Goal: Information Seeking & Learning: Stay updated

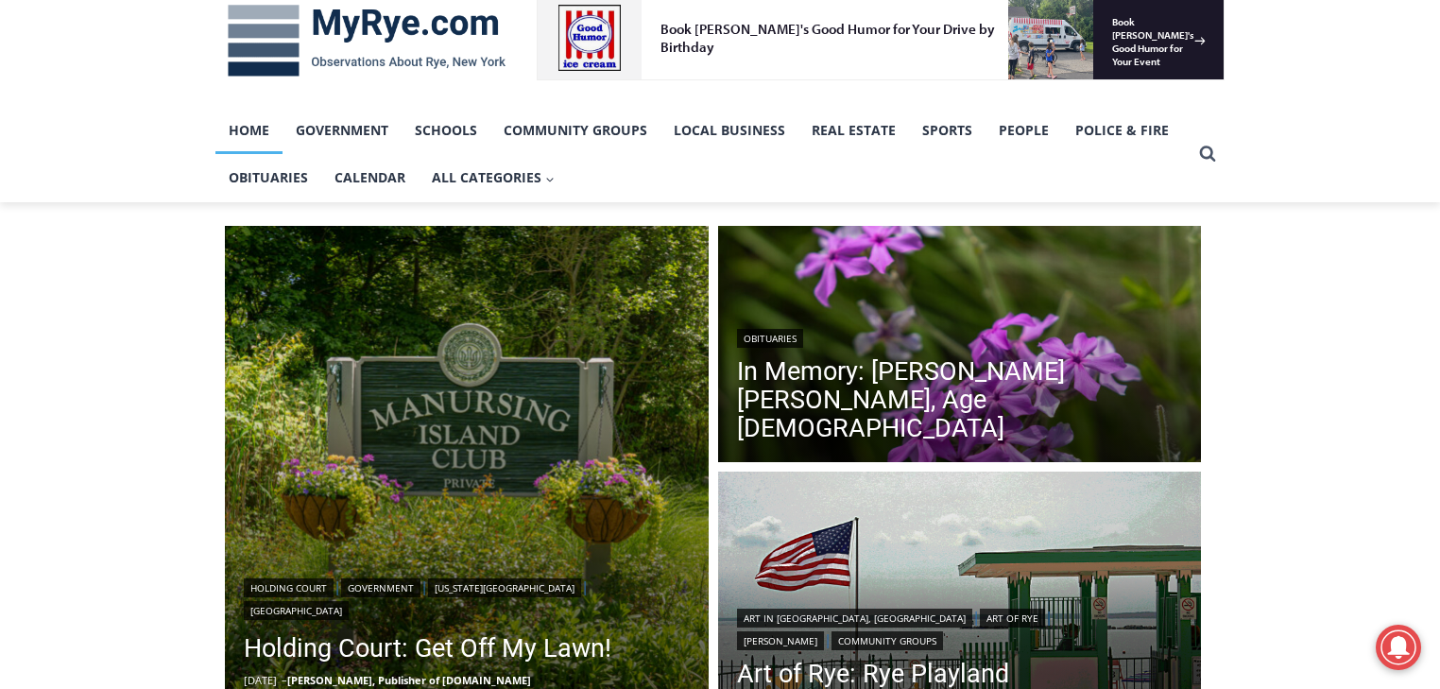
scroll to position [605, 0]
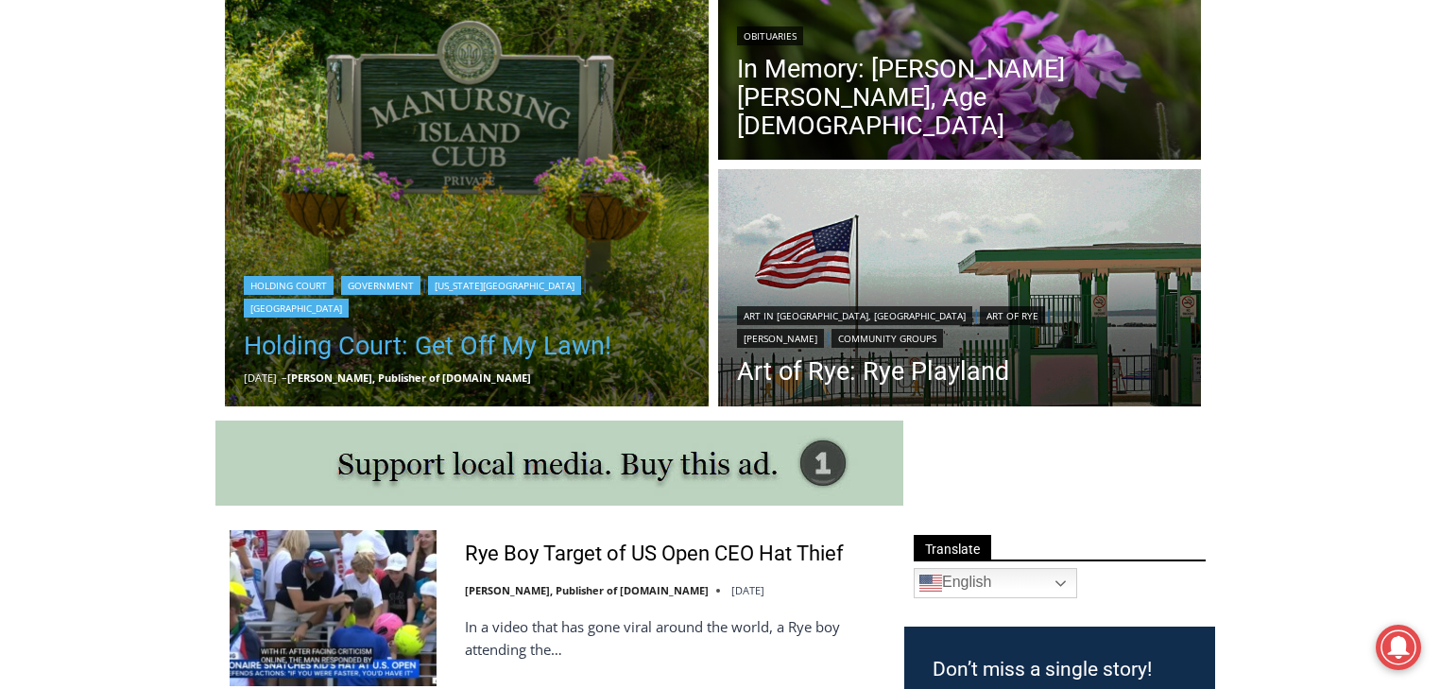
click at [458, 345] on link "Holding Court: Get Off My Lawn!" at bounding box center [467, 346] width 446 height 38
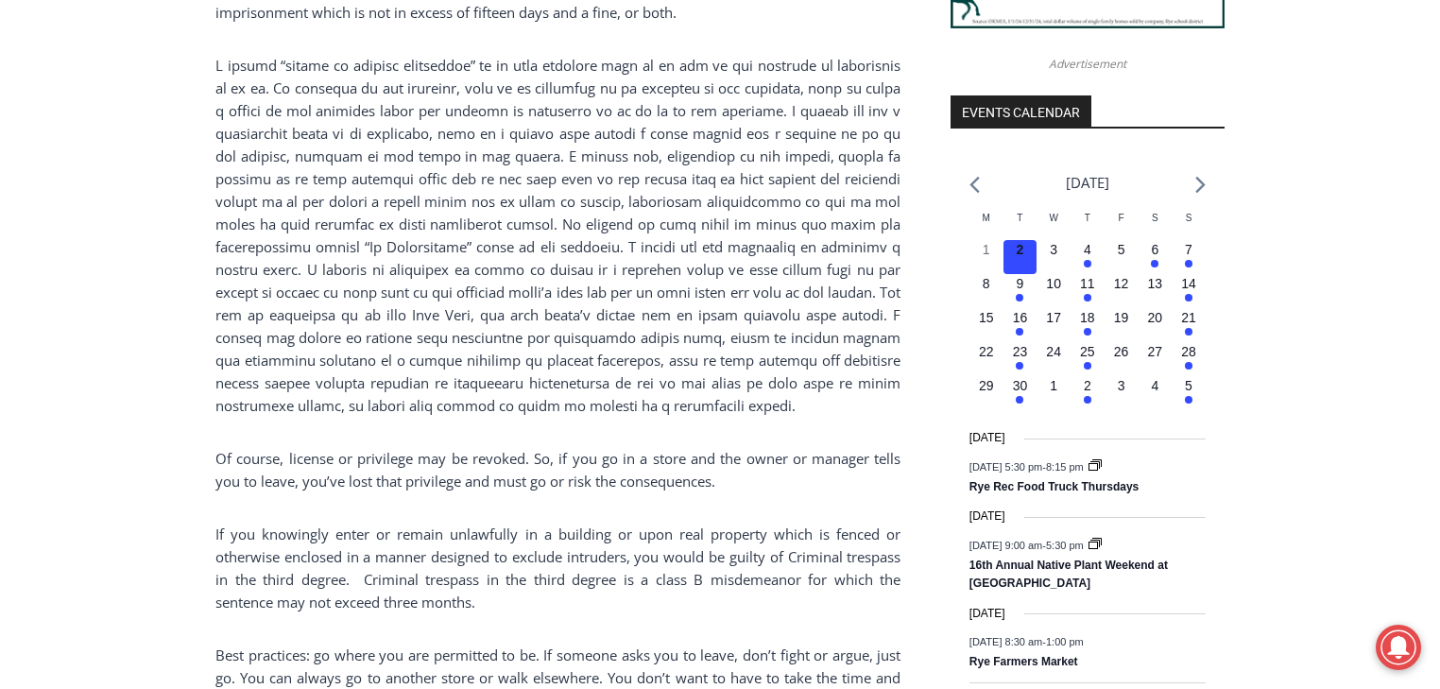
scroll to position [2231, 0]
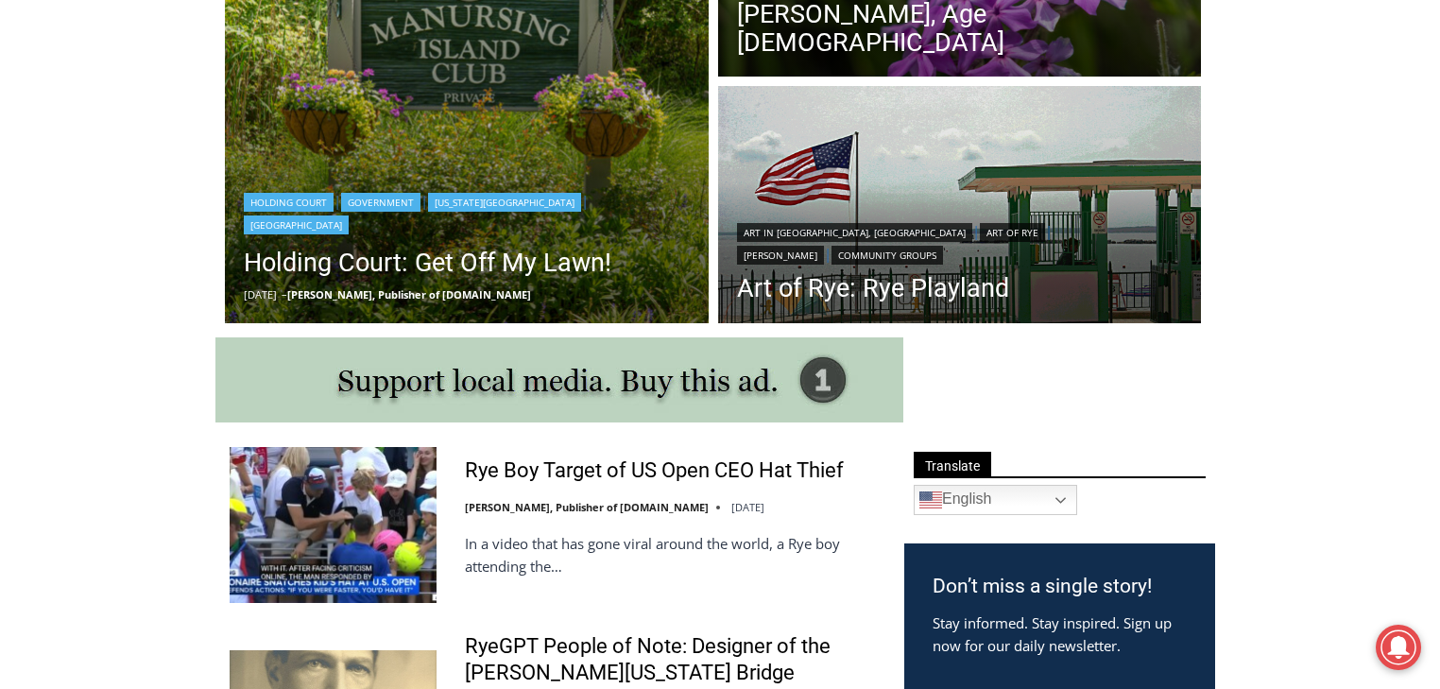
scroll to position [832, 0]
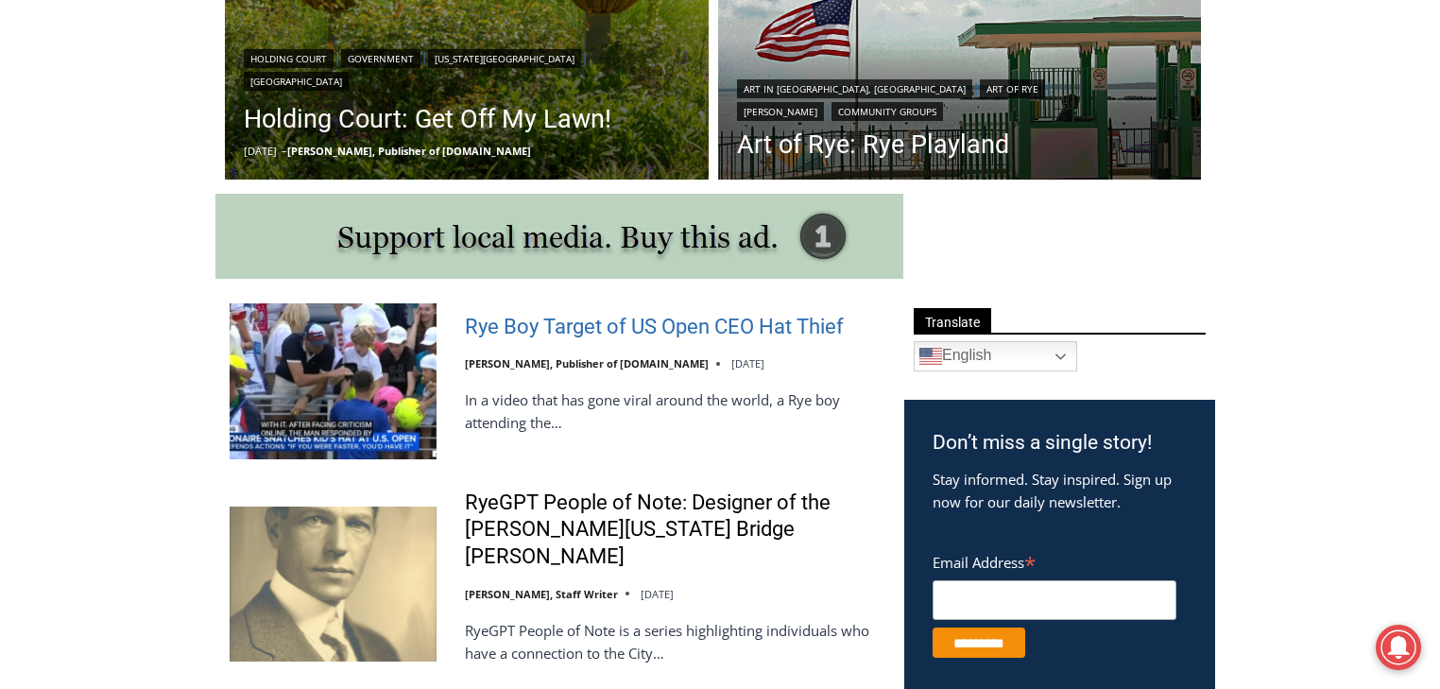
click at [533, 331] on link "Rye Boy Target of US Open CEO Hat Thief" at bounding box center [654, 327] width 379 height 27
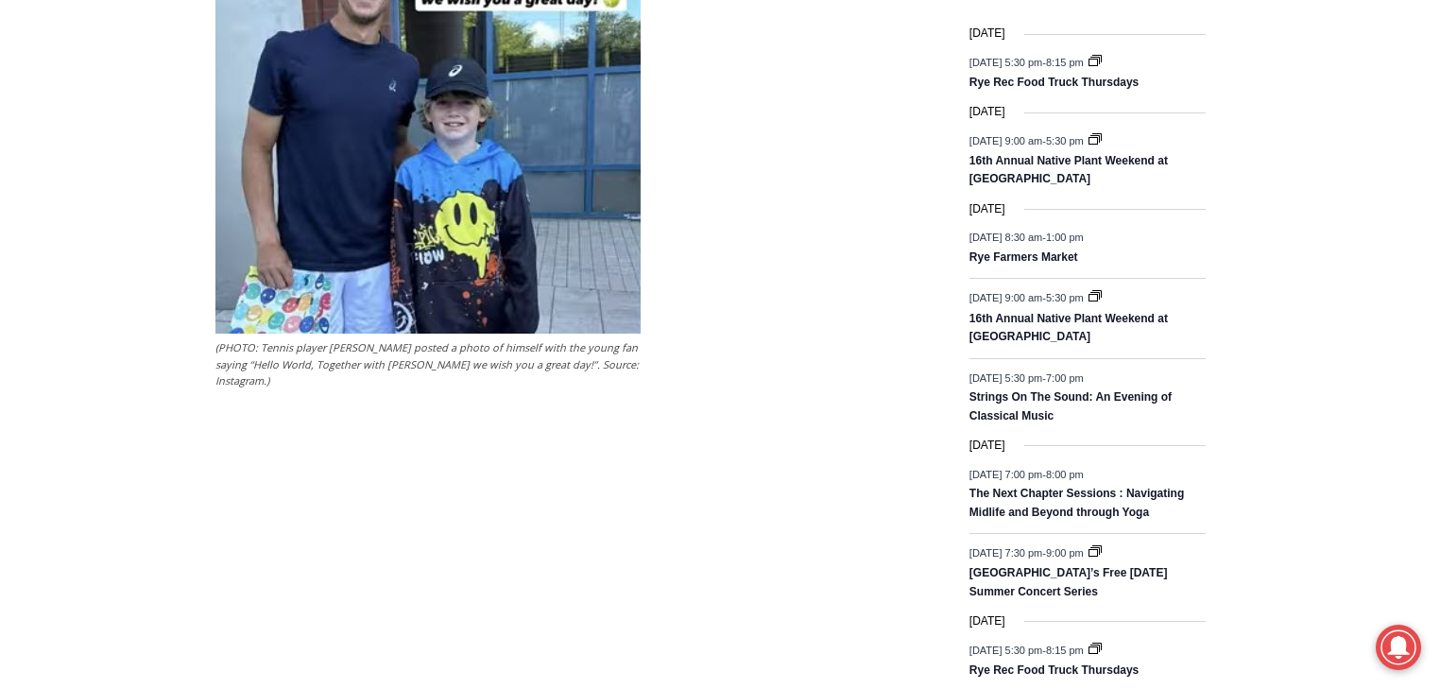
scroll to position [2594, 0]
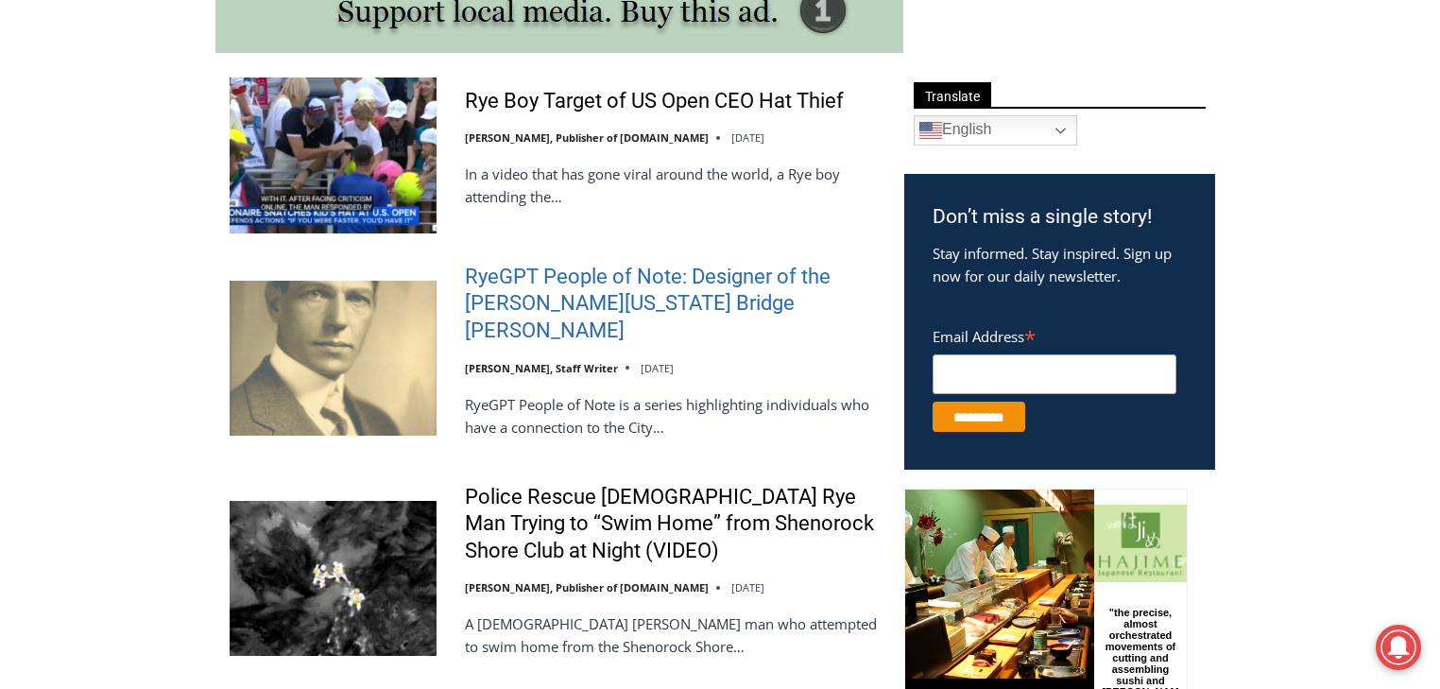
scroll to position [1059, 0]
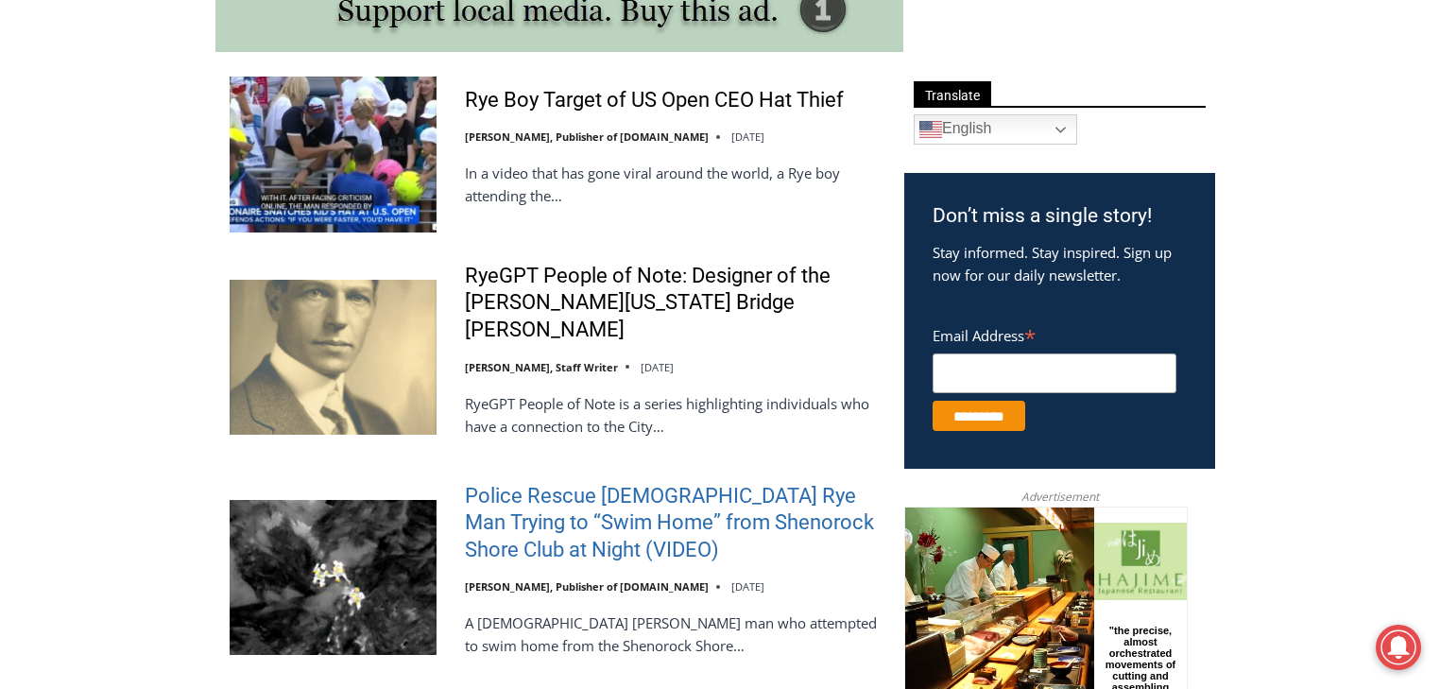
click at [626, 483] on link "Police Rescue 51 Year Old Rye Man Trying to “Swim Home” from Shenorock Shore Cl…" at bounding box center [672, 523] width 415 height 81
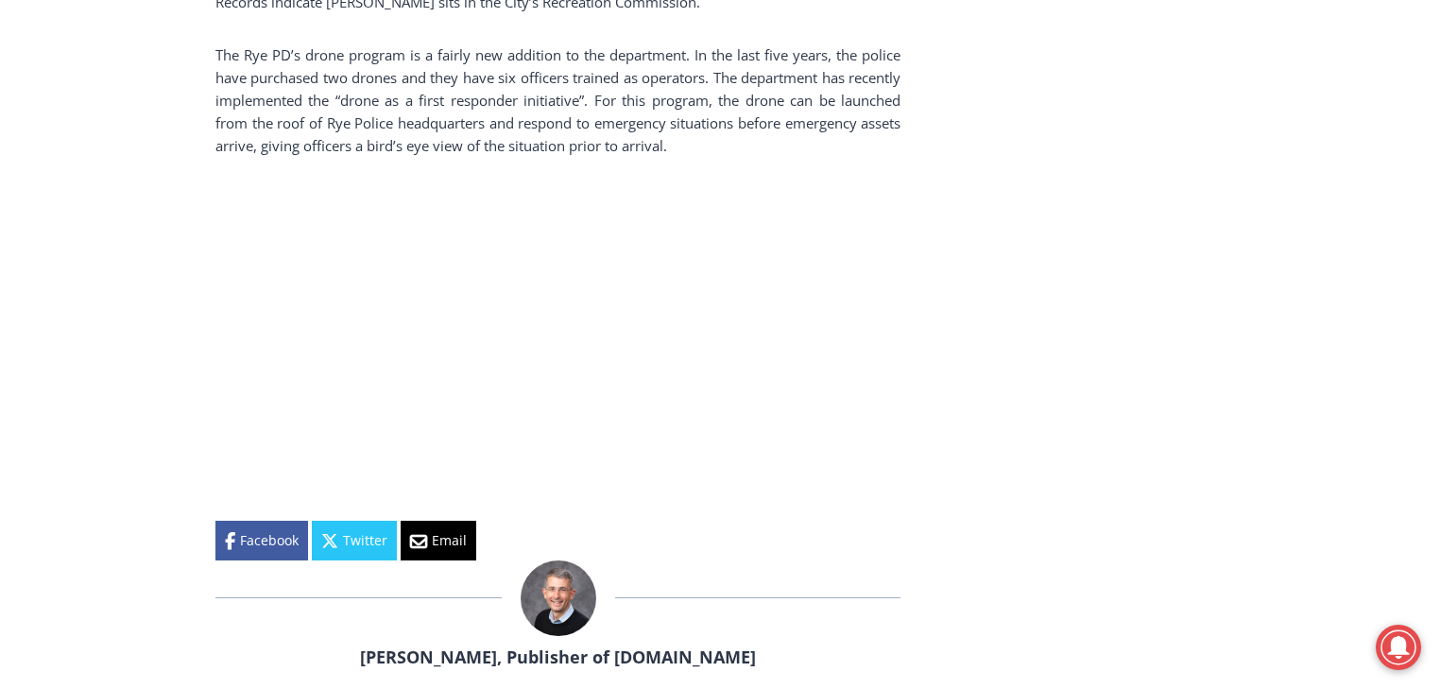
scroll to position [2836, 0]
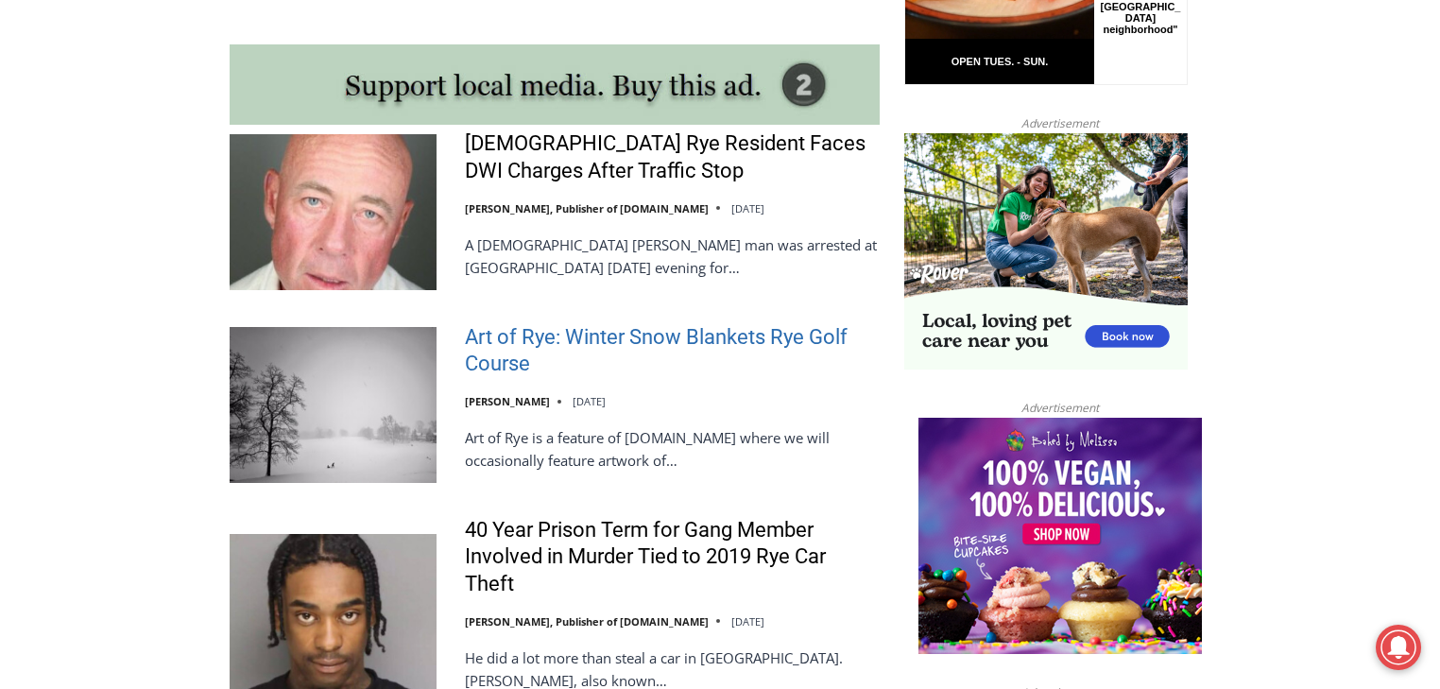
scroll to position [1588, 0]
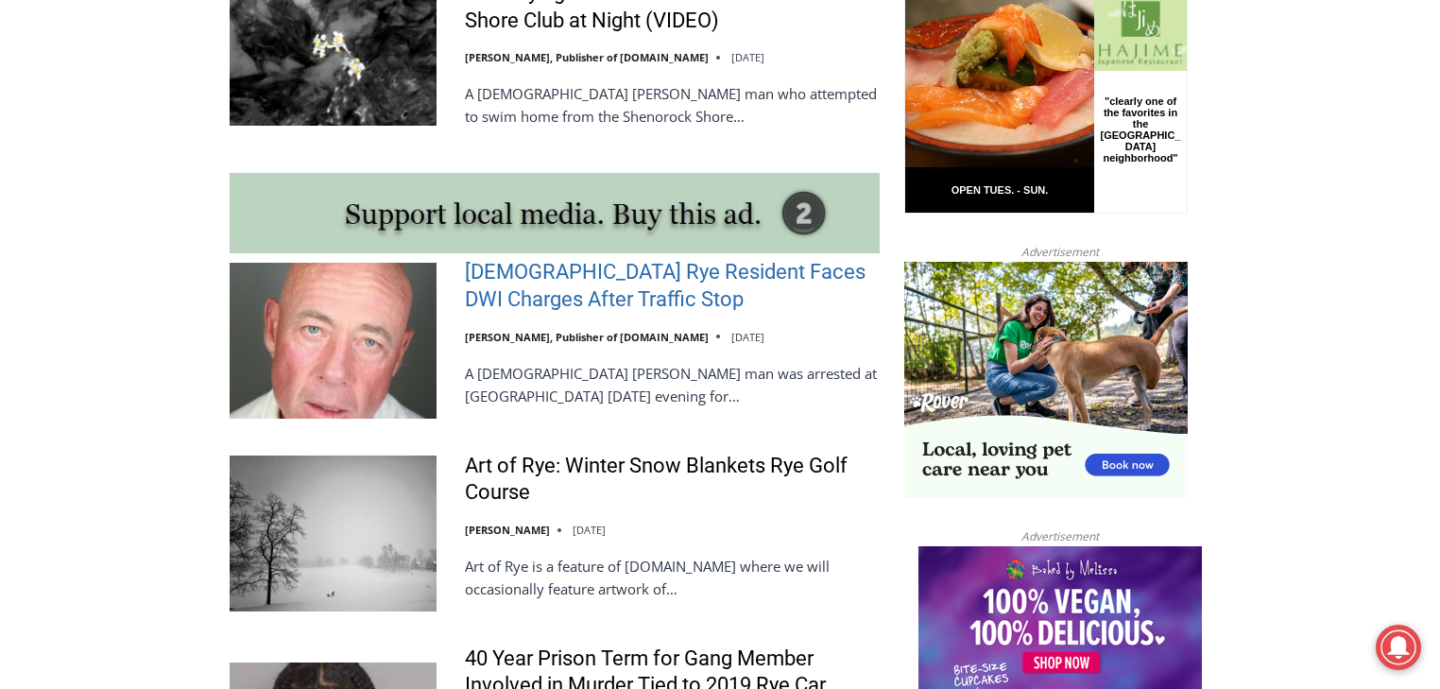
click at [562, 259] on link "[DEMOGRAPHIC_DATA] Rye Resident Faces DWI Charges After Traffic Stop" at bounding box center [672, 286] width 415 height 54
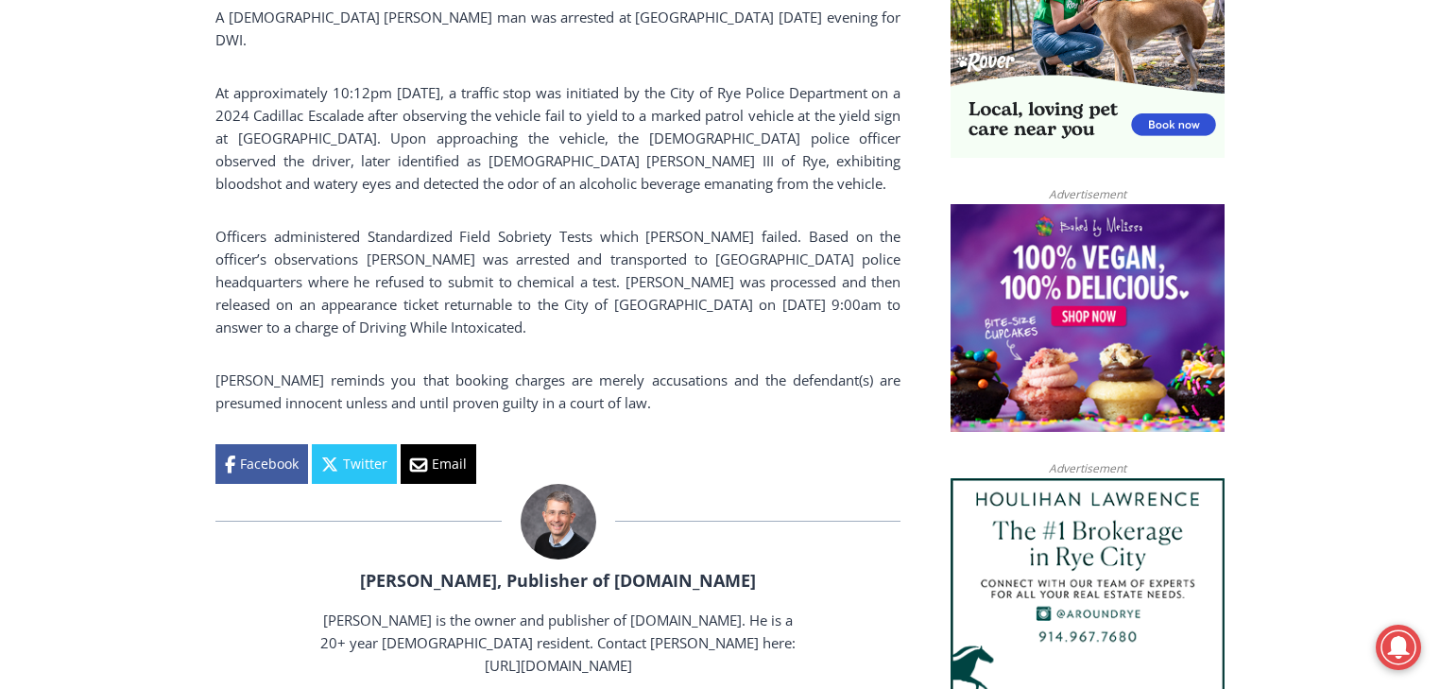
scroll to position [1361, 0]
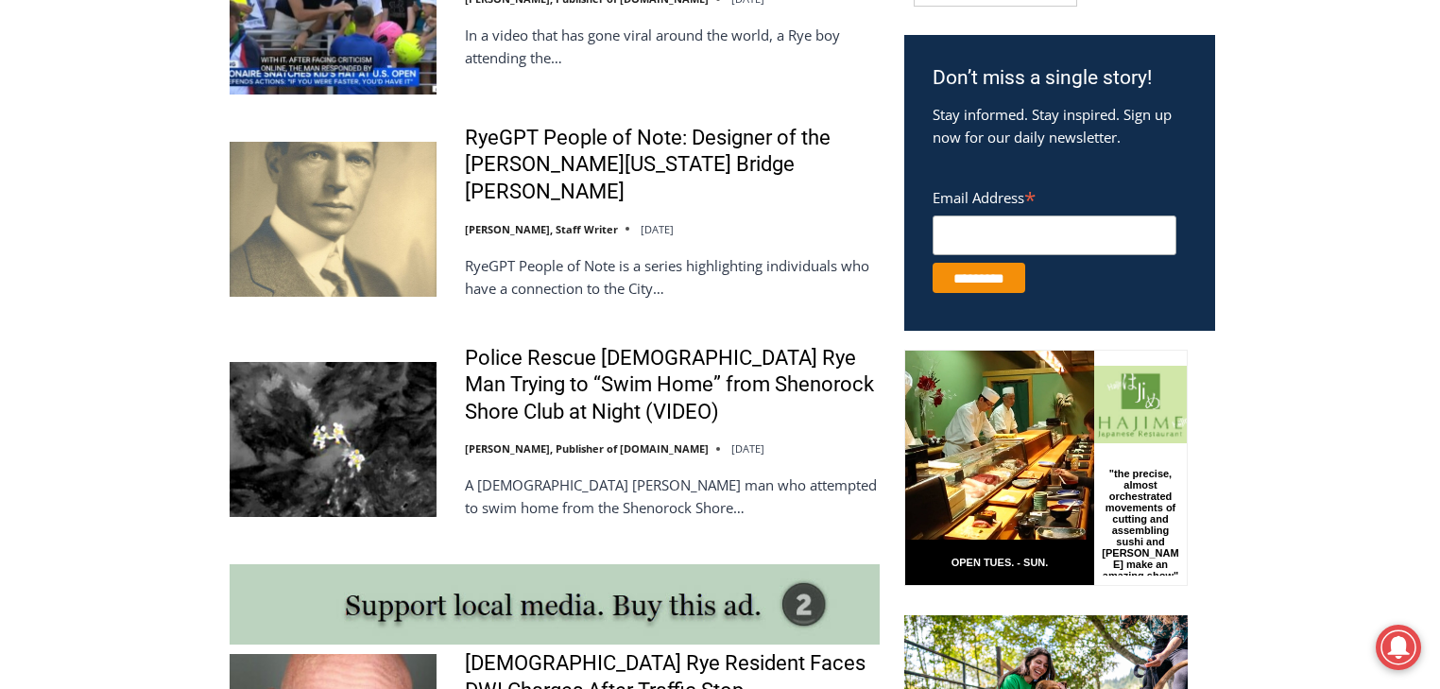
scroll to position [1059, 0]
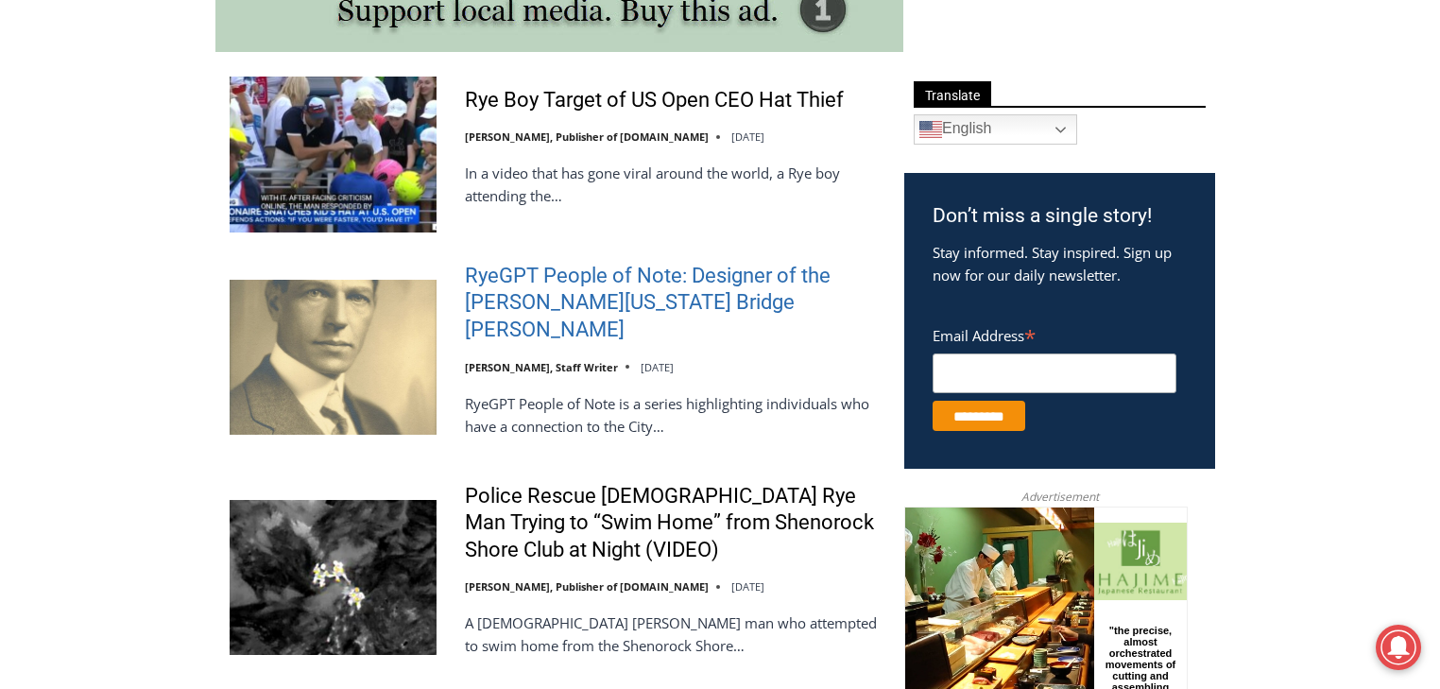
click at [542, 270] on link "RyeGPT People of Note: Designer of the [PERSON_NAME][US_STATE] Bridge [PERSON_N…" at bounding box center [672, 303] width 415 height 81
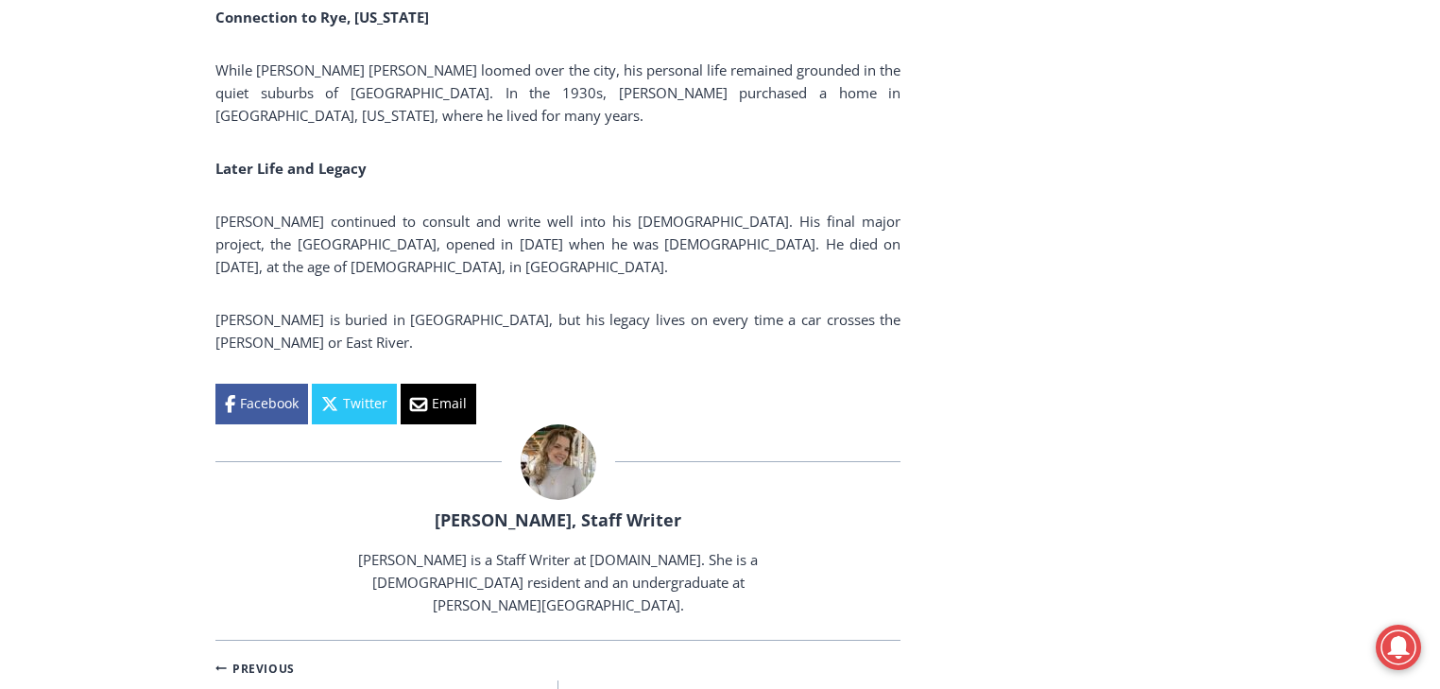
scroll to position [4257, 0]
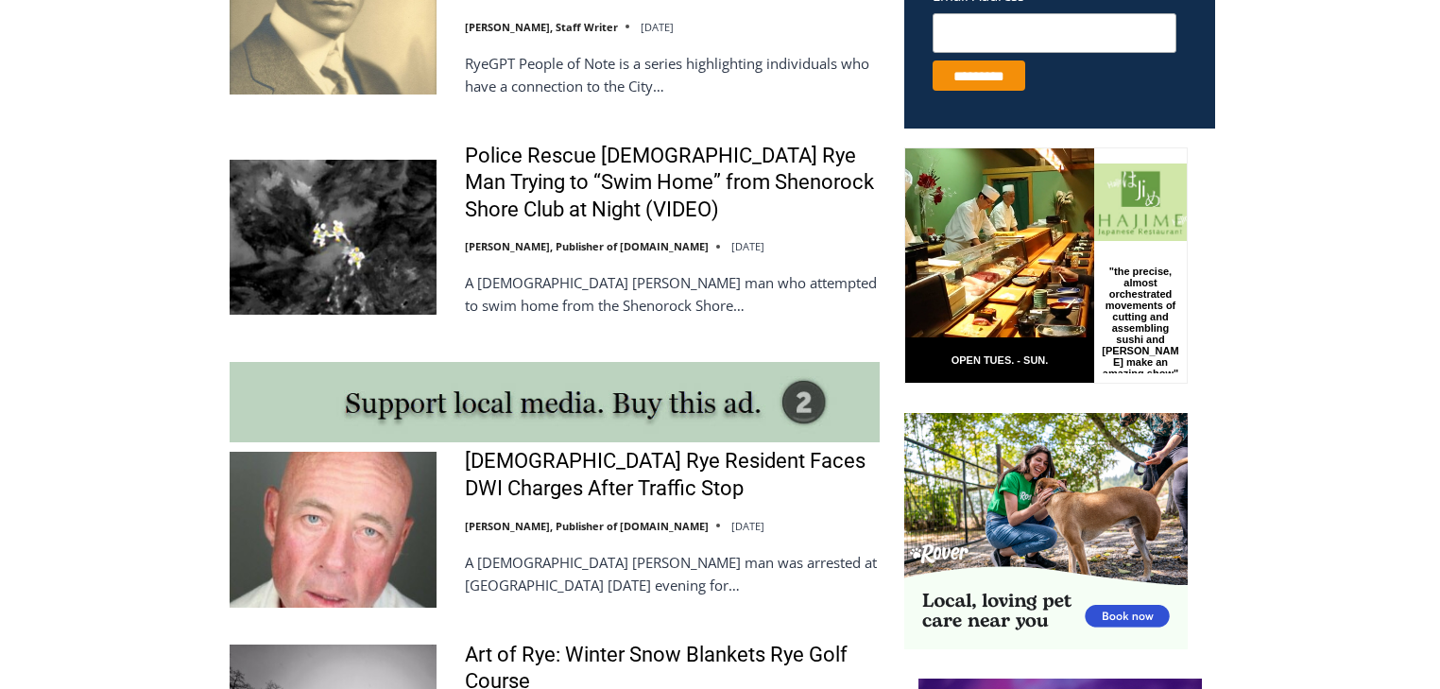
scroll to position [1059, 0]
